Goal: Transaction & Acquisition: Obtain resource

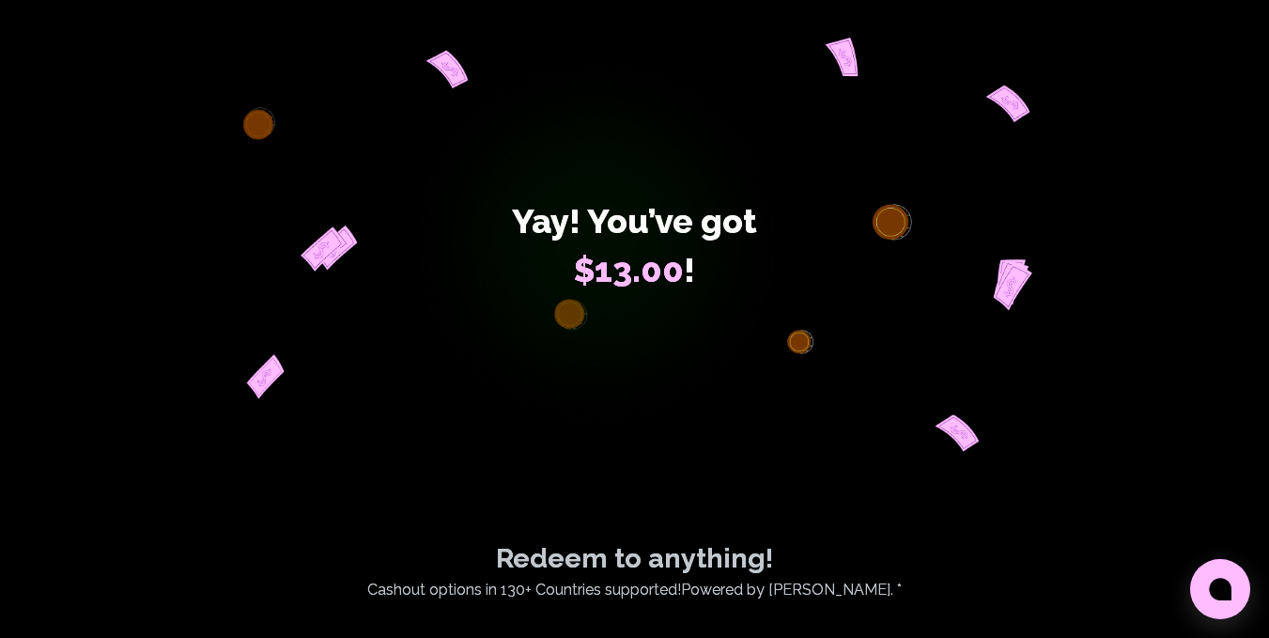
click at [1175, 71] on div "Yay! You’ve got $13.00 !" at bounding box center [635, 245] width 1082 height 414
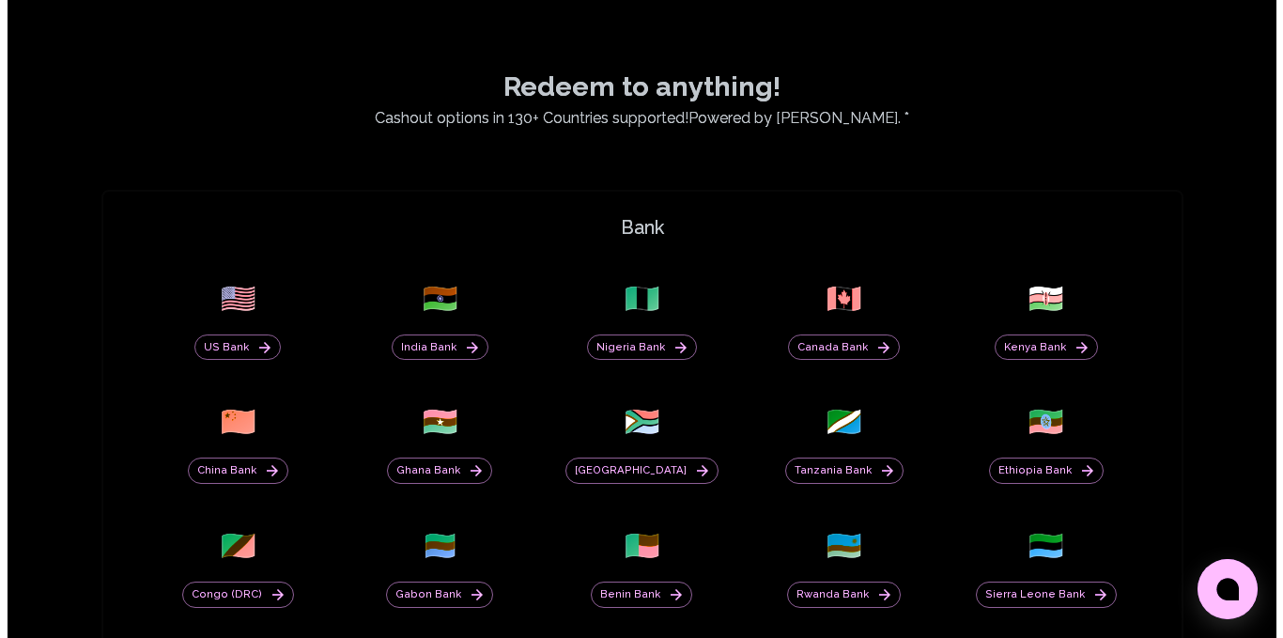
scroll to position [470, 0]
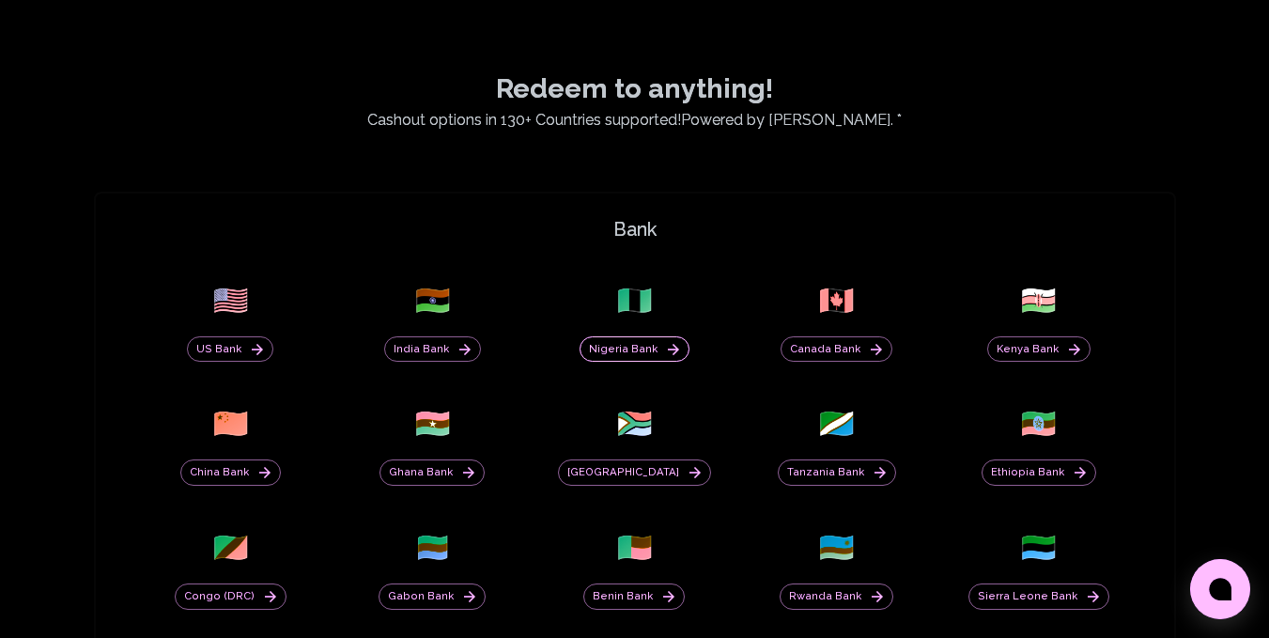
click at [631, 342] on button "Nigeria Bank" at bounding box center [635, 349] width 110 height 26
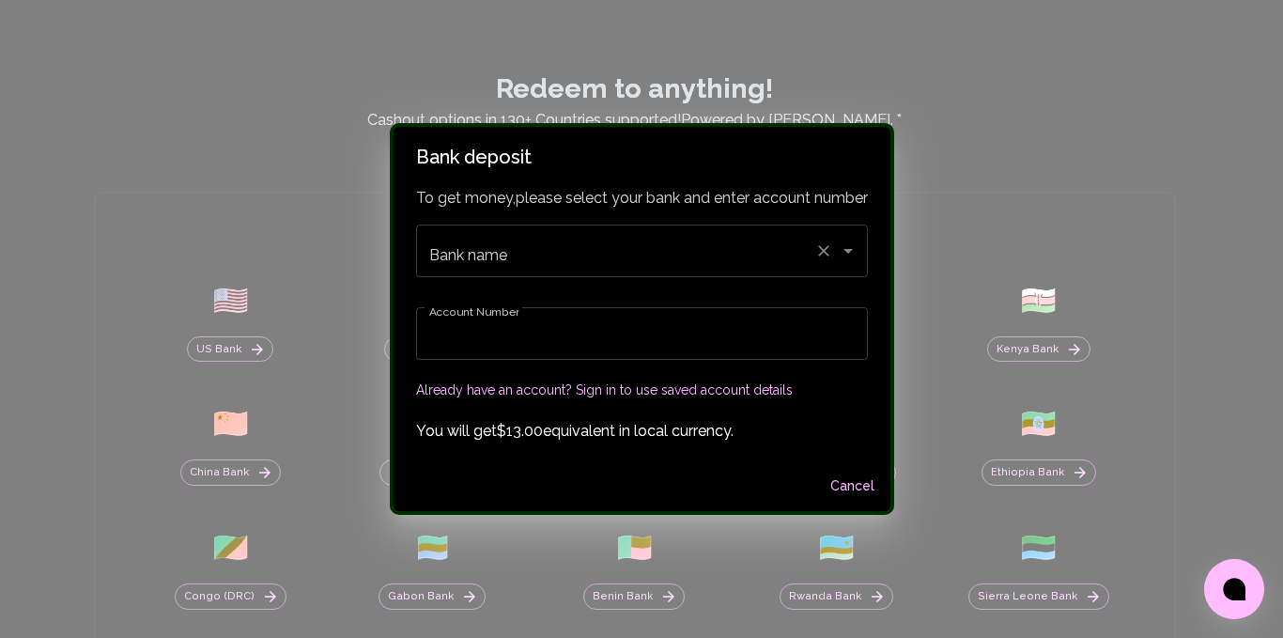
click at [718, 244] on input "Bank name" at bounding box center [616, 251] width 382 height 36
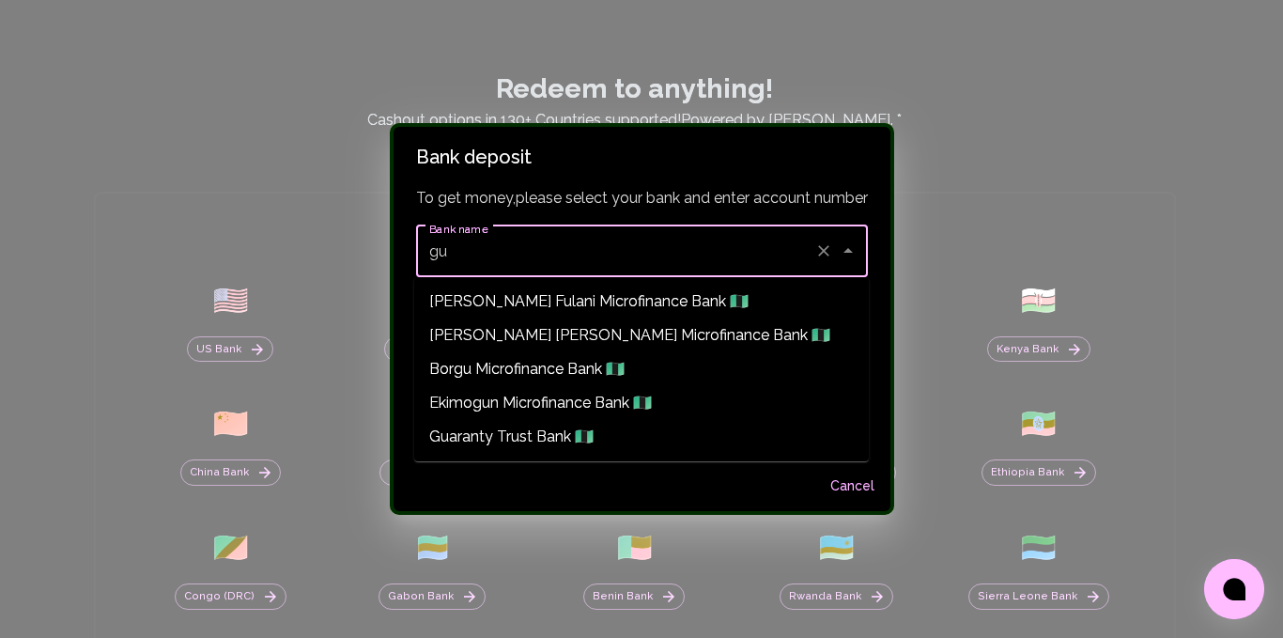
click at [533, 442] on span "Guaranty Trust Bank 🇳🇬" at bounding box center [511, 436] width 164 height 23
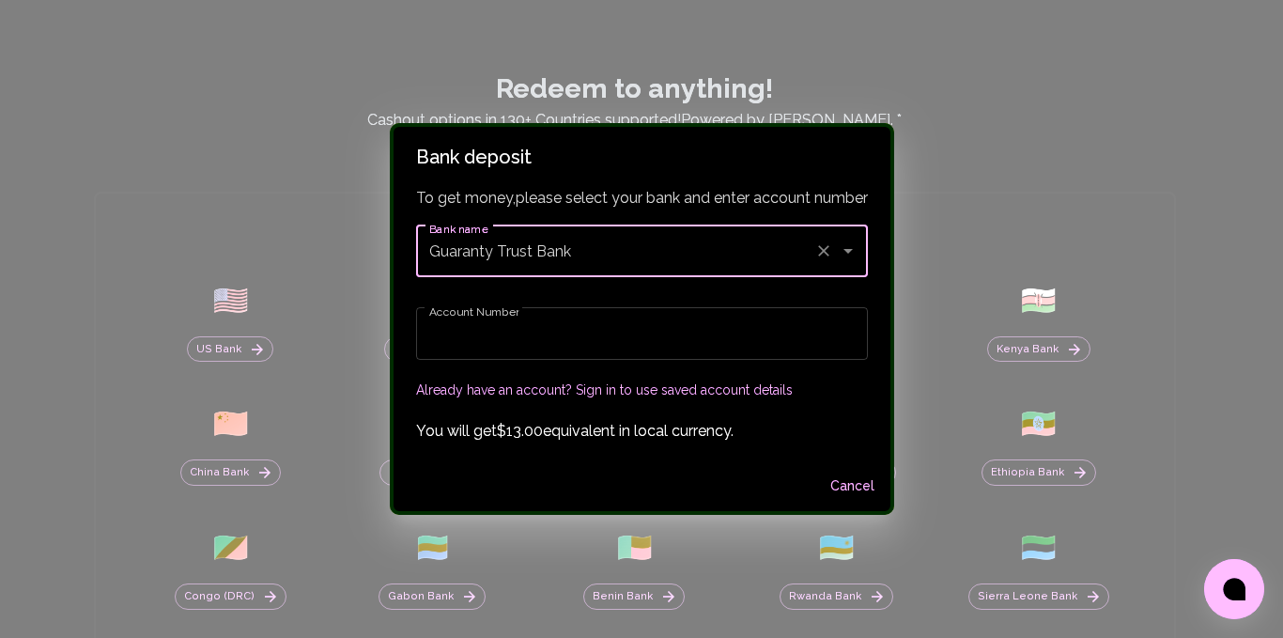
type input "Guaranty Trust Bank"
click at [540, 348] on input "Account Number" at bounding box center [642, 333] width 452 height 53
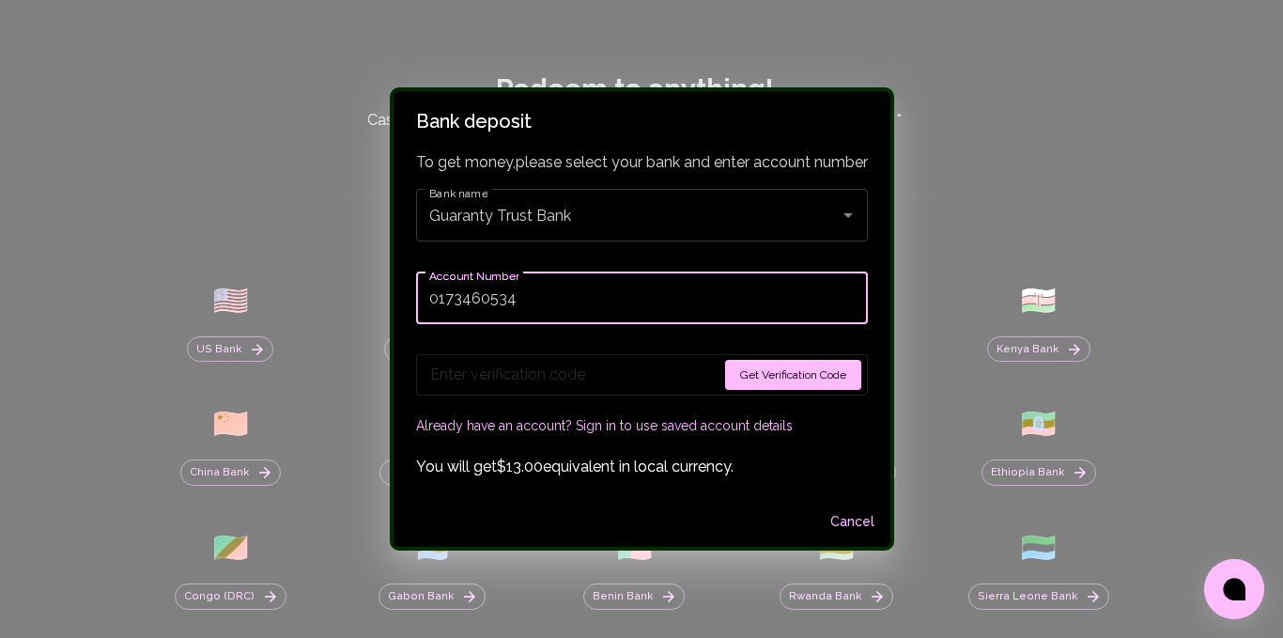
type input "0173460534"
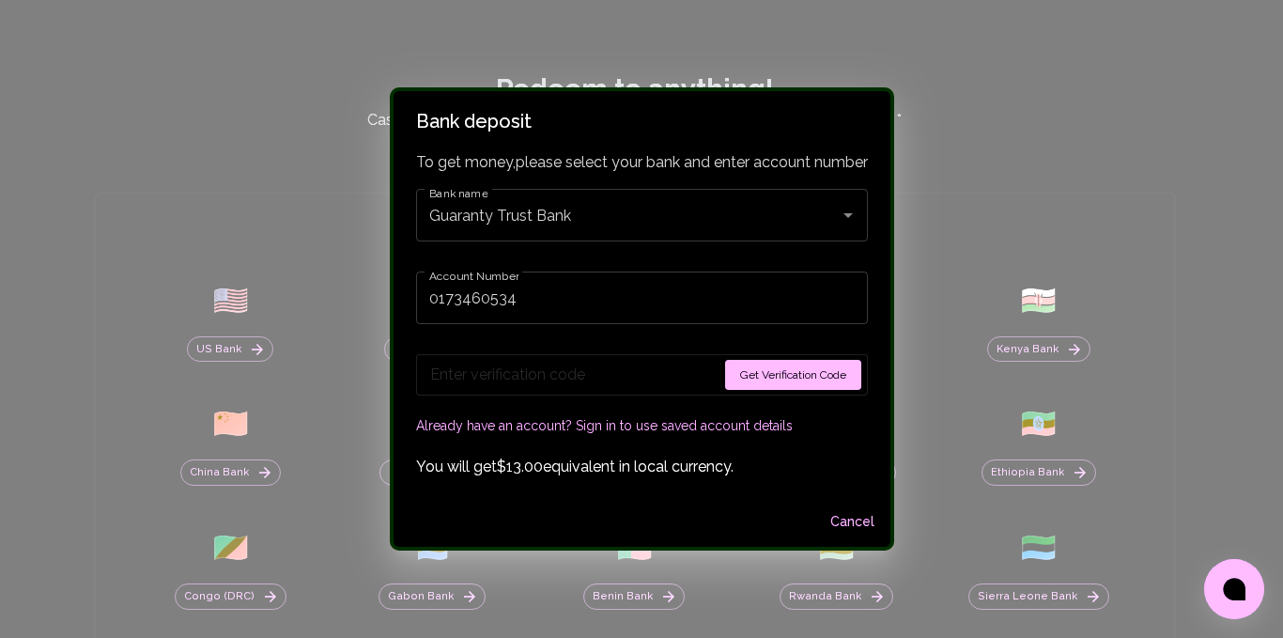
click at [759, 374] on button "Get Verification Code" at bounding box center [793, 375] width 136 height 30
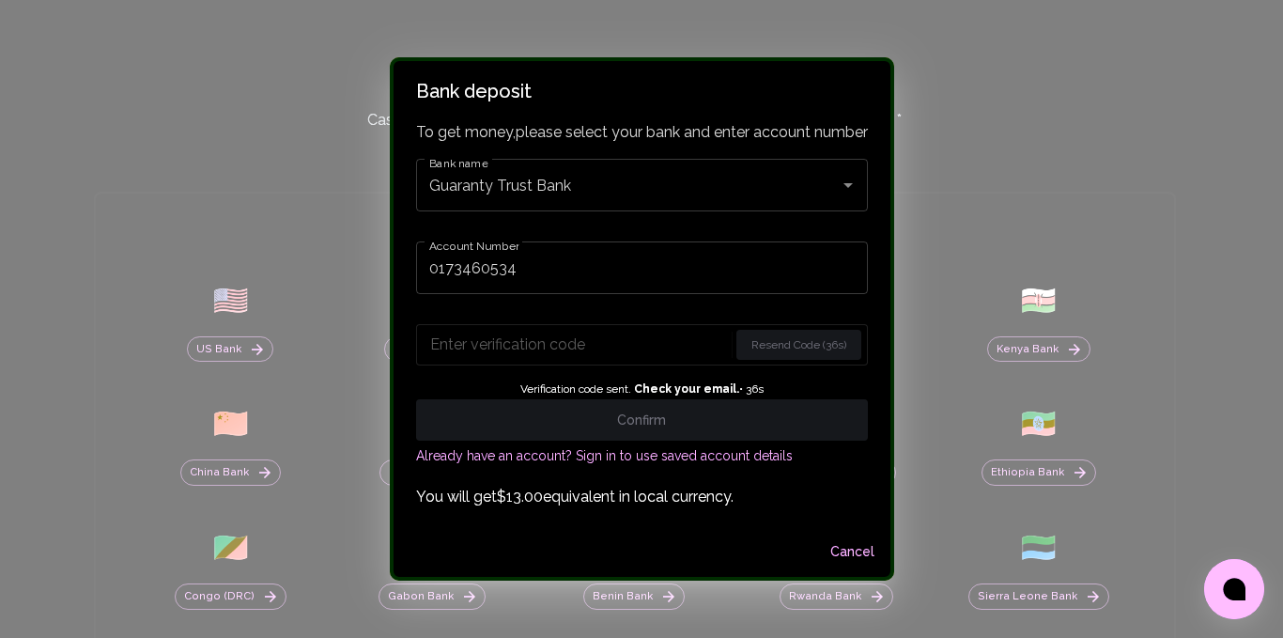
click at [508, 335] on input "Enter verification code" at bounding box center [579, 345] width 298 height 30
paste input "5348"
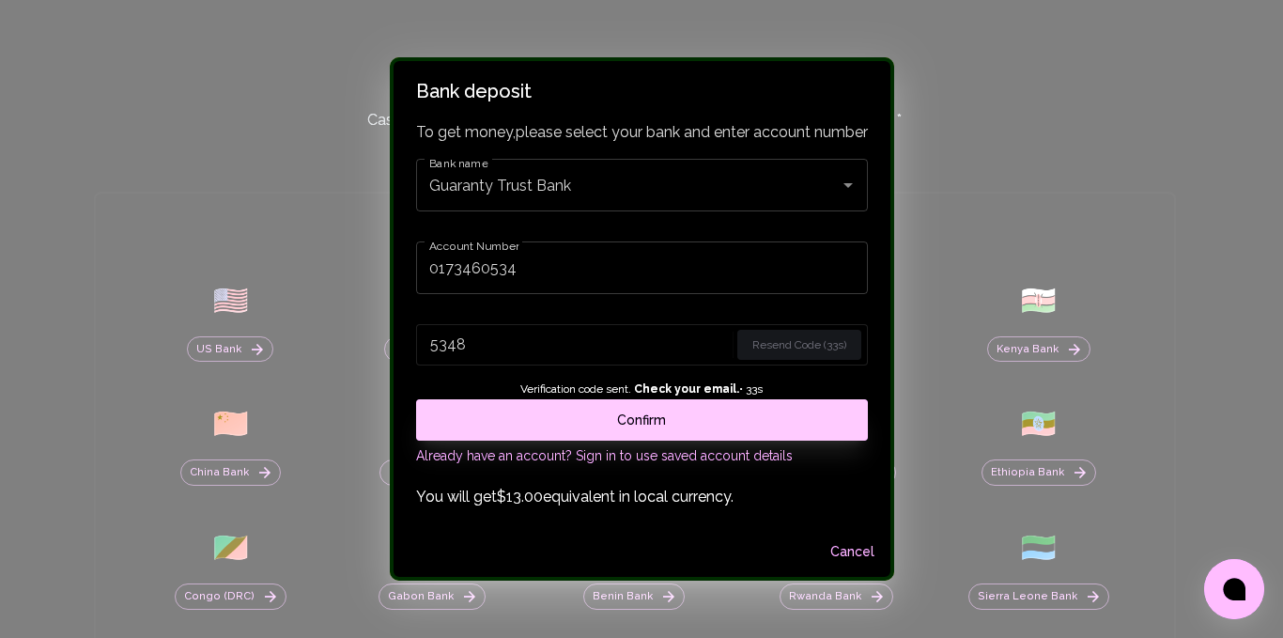
type input "5348"
click at [497, 424] on button "Confirm" at bounding box center [642, 419] width 452 height 41
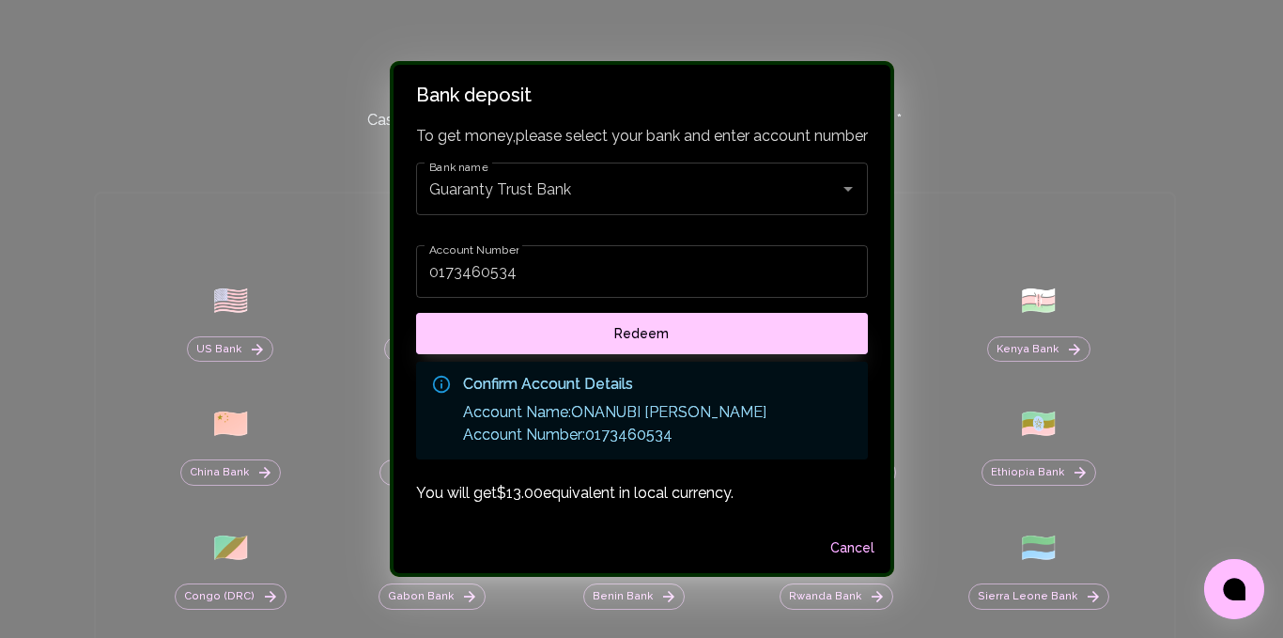
click at [641, 332] on button "Redeem" at bounding box center [642, 333] width 452 height 41
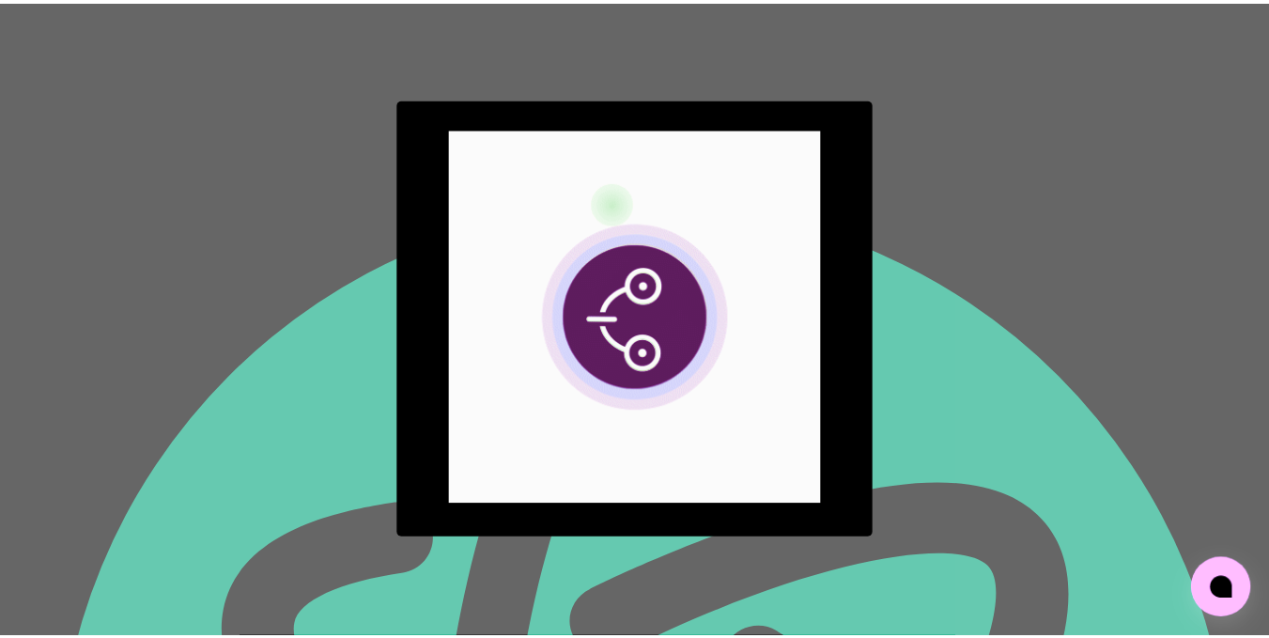
scroll to position [0, 0]
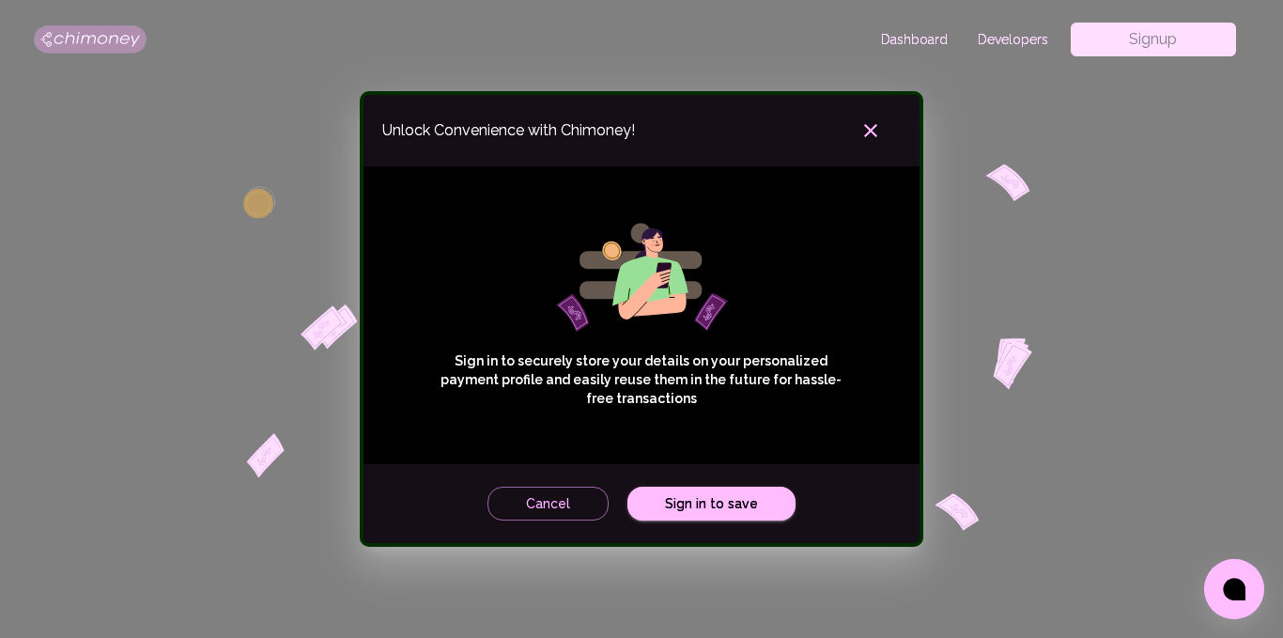
click at [759, 255] on div "Sign in to securely store your details on your personalized payment profile and…" at bounding box center [641, 315] width 511 height 260
drag, startPoint x: 770, startPoint y: 128, endPoint x: 657, endPoint y: 258, distance: 172.5
click at [657, 258] on div "Unlock Convenience with Chimoney! Sign in to securely store your details on you…" at bounding box center [642, 319] width 564 height 456
click at [760, 222] on div "Sign in to securely store your details on your personalized payment profile and…" at bounding box center [641, 315] width 511 height 260
click at [873, 130] on icon "button" at bounding box center [870, 130] width 13 height 13
